Goal: Task Accomplishment & Management: Use online tool/utility

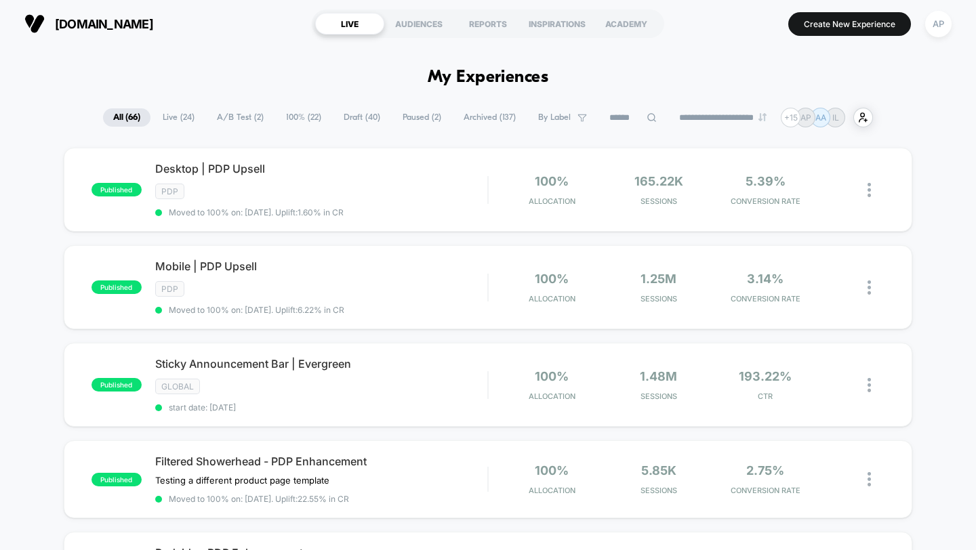
click at [236, 119] on span "A/B Test ( 2 )" at bounding box center [240, 117] width 67 height 18
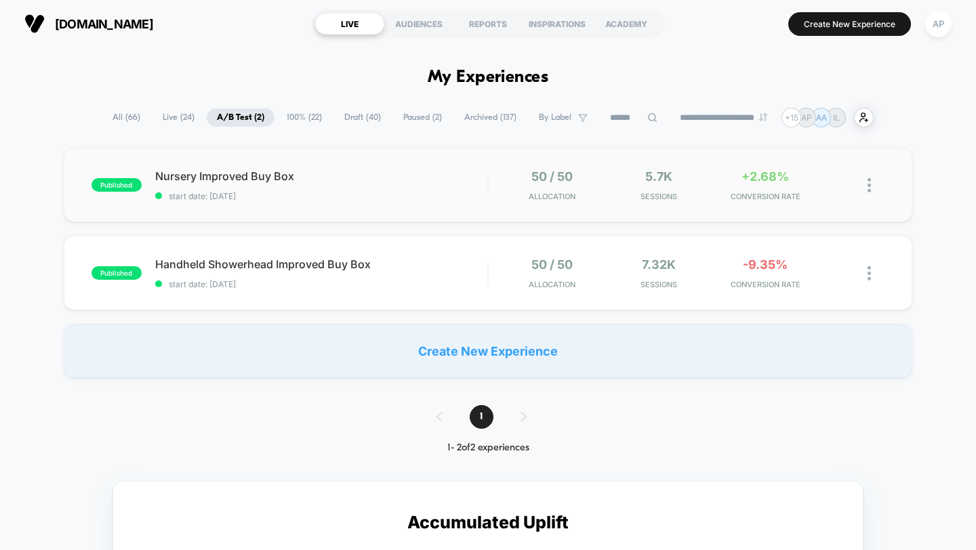
click at [404, 213] on div "published Nursery Improved Buy Box start date: [DATE] 50 / 50 Allocation 5.7k S…" at bounding box center [488, 185] width 849 height 75
